Goal: Task Accomplishment & Management: Use online tool/utility

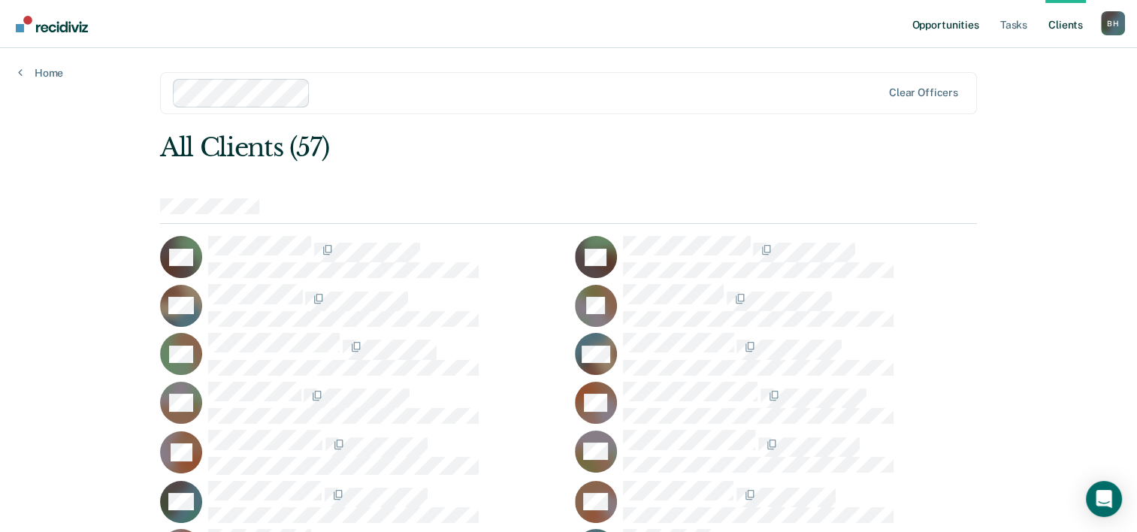
click at [909, 37] on link "Opportunities" at bounding box center [945, 24] width 73 height 48
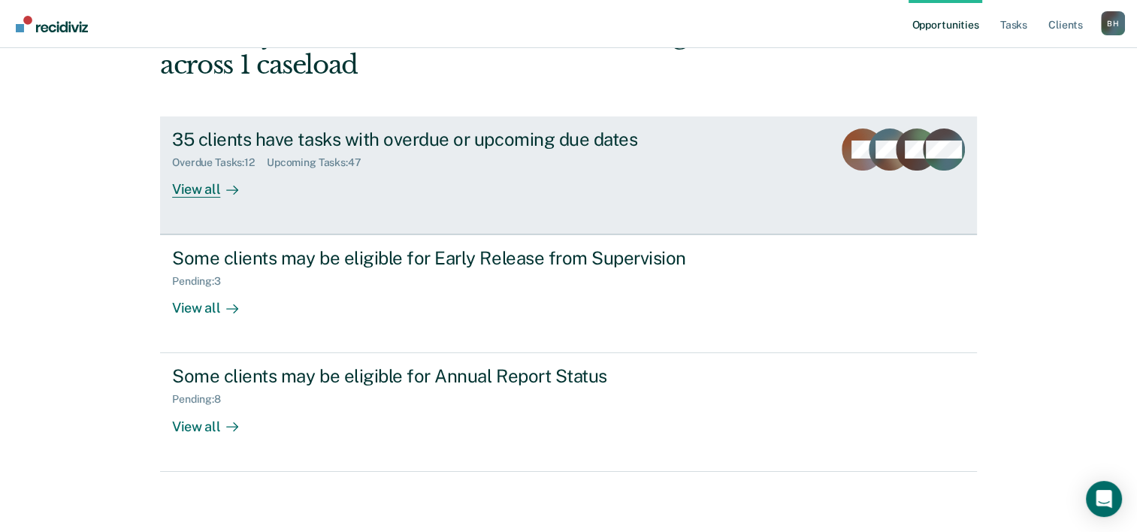
scroll to position [265, 0]
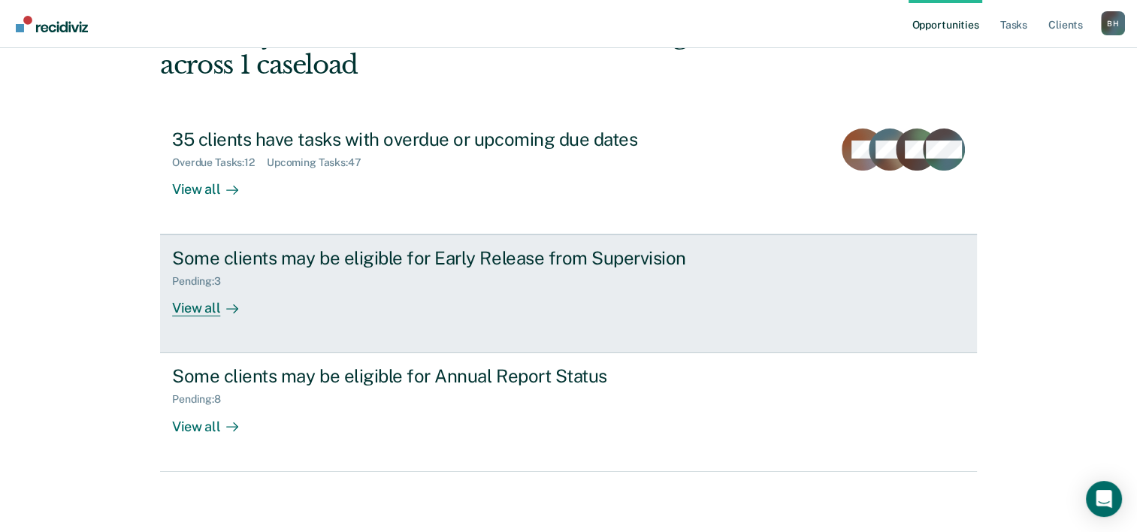
click at [256, 268] on link "Some clients may be eligible for Early Release from Supervision Pending : 3 Vie…" at bounding box center [568, 293] width 817 height 119
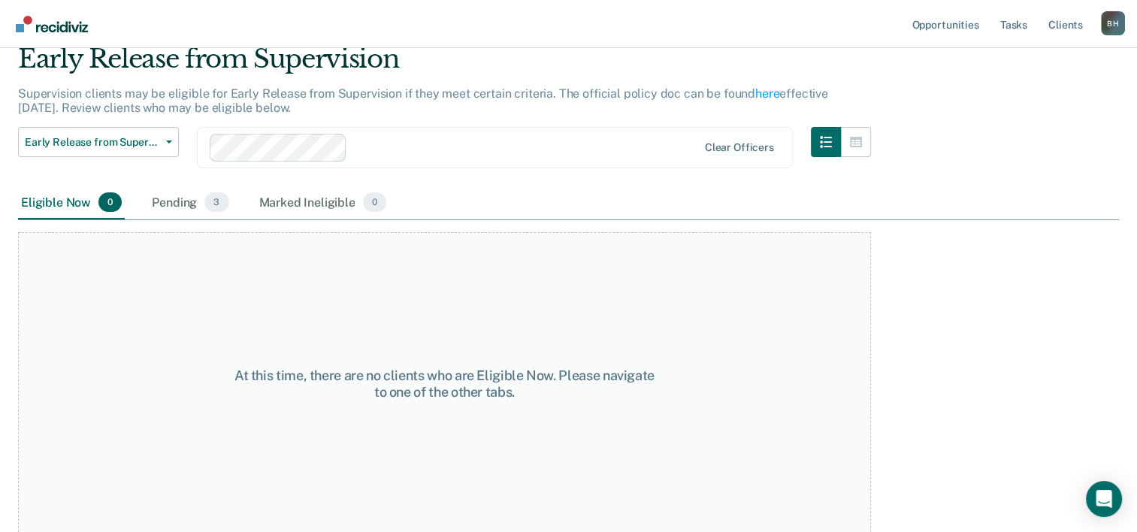
scroll to position [72, 0]
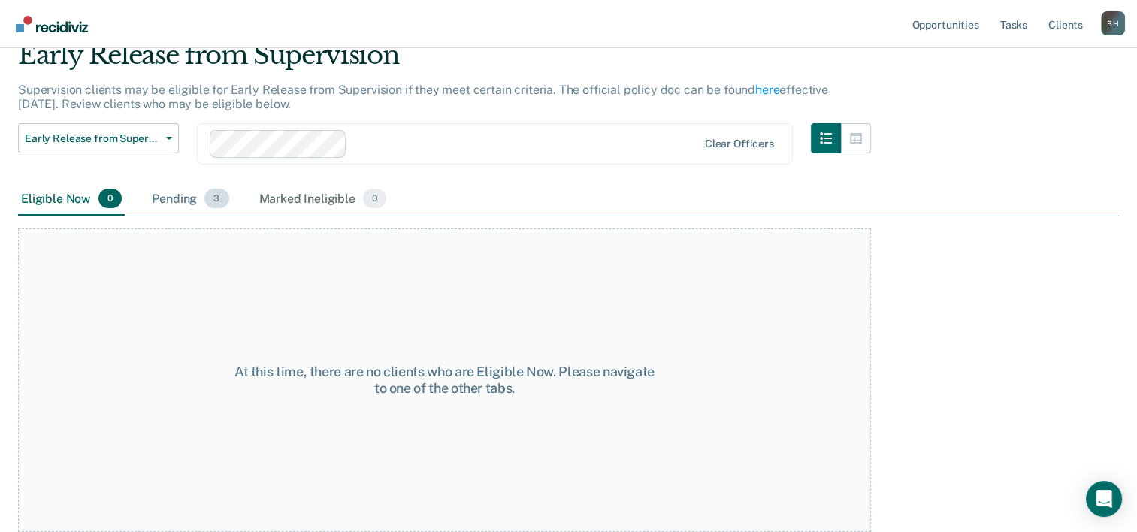
click at [231, 216] on div "Pending 3" at bounding box center [190, 199] width 83 height 33
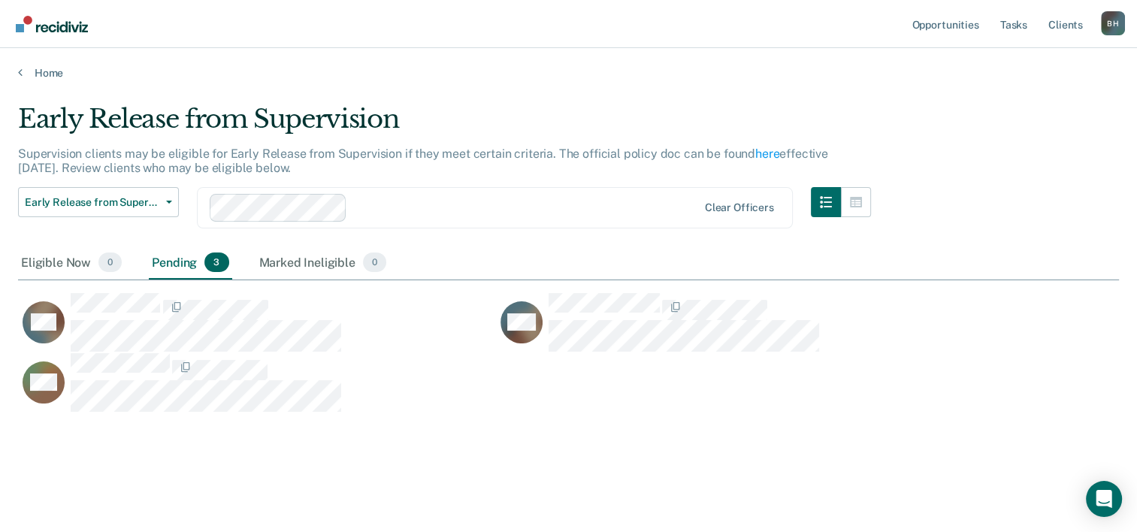
scroll to position [327, 1080]
click at [39, 80] on link "Home" at bounding box center [568, 73] width 1101 height 14
